Goal: Task Accomplishment & Management: Manage account settings

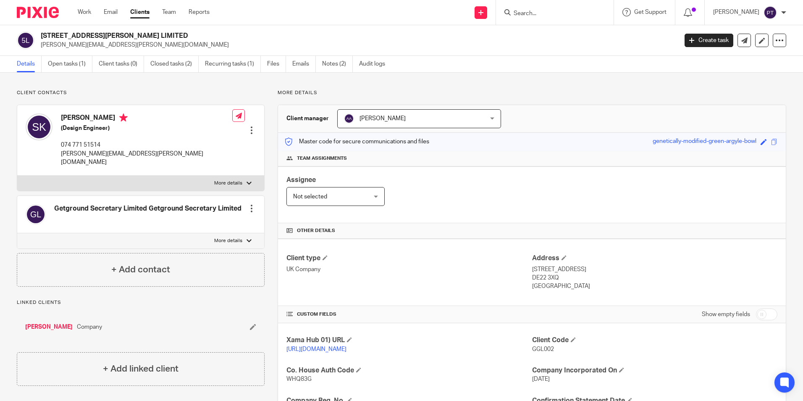
click at [38, 21] on div at bounding box center [34, 12] width 69 height 25
click at [38, 14] on img at bounding box center [38, 12] width 42 height 11
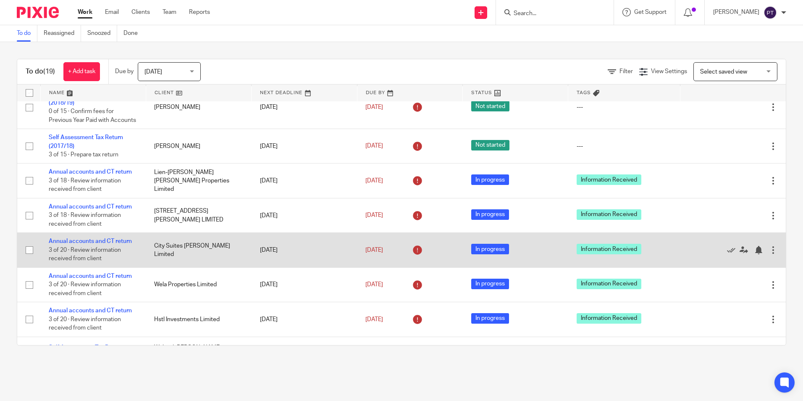
scroll to position [184, 0]
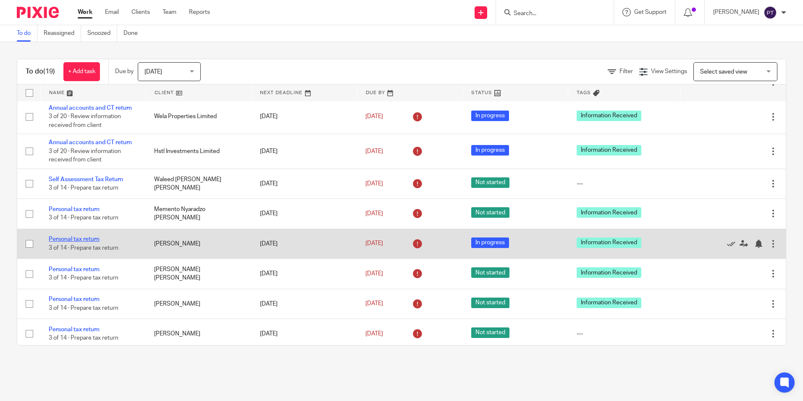
click at [72, 242] on link "Personal tax return" at bounding box center [74, 239] width 51 height 6
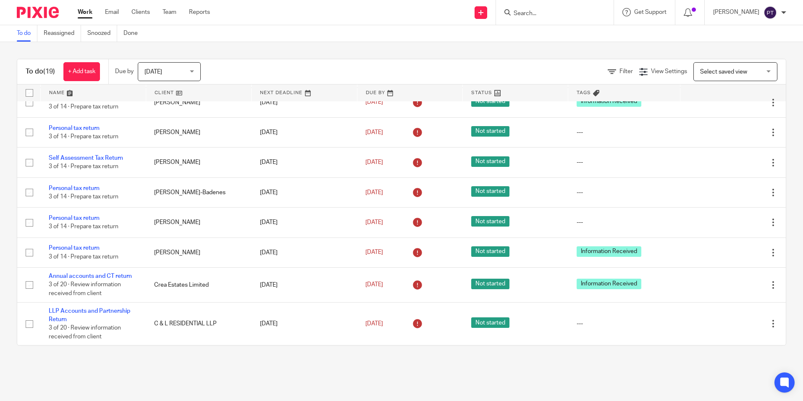
scroll to position [268, 0]
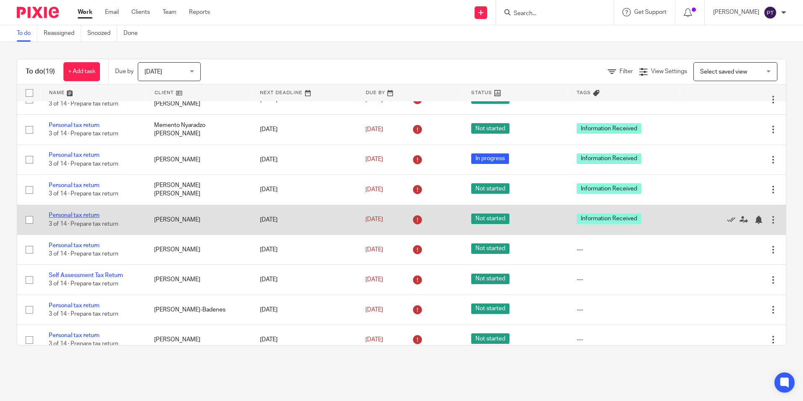
click at [74, 218] on link "Personal tax return" at bounding box center [74, 215] width 51 height 6
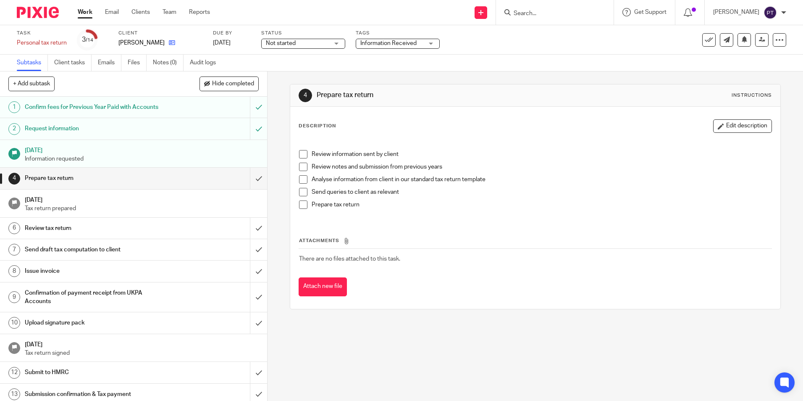
click at [165, 43] on link at bounding box center [170, 43] width 11 height 8
